Goal: Task Accomplishment & Management: Manage account settings

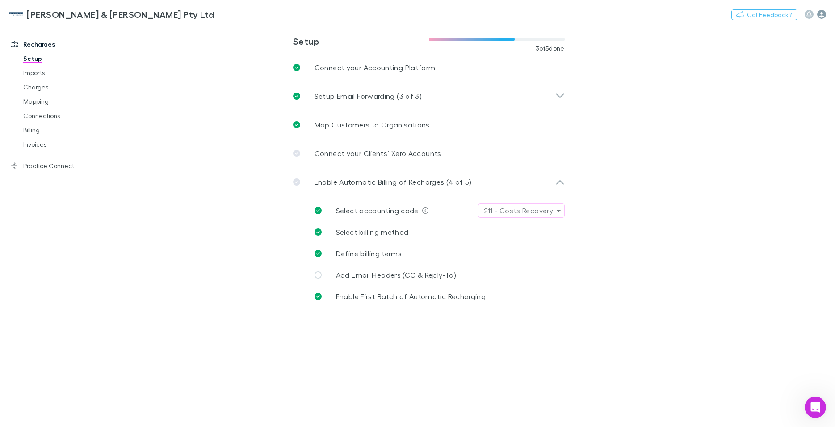
click at [823, 14] on icon "button" at bounding box center [821, 14] width 9 height 9
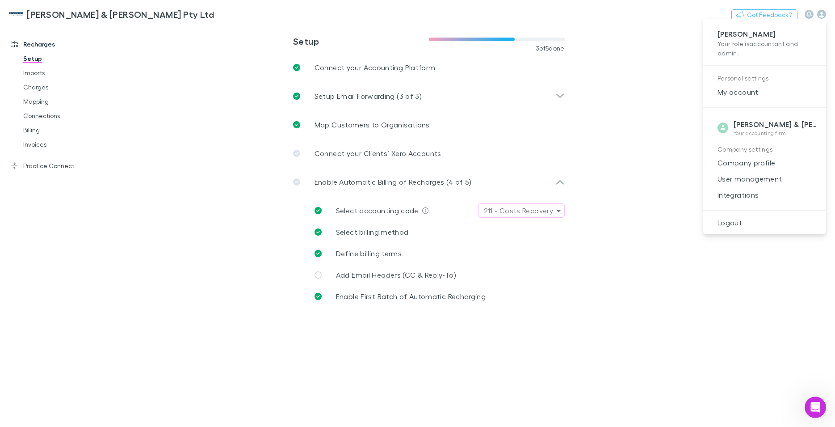
click at [735, 217] on span "Logout" at bounding box center [765, 222] width 109 height 11
